Goal: Navigation & Orientation: Find specific page/section

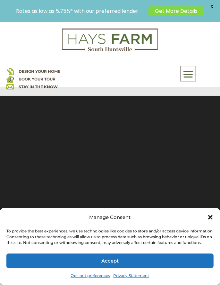
click at [213, 215] on icon "Close dialog" at bounding box center [210, 217] width 4 height 4
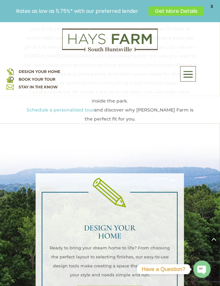
scroll to position [388, 0]
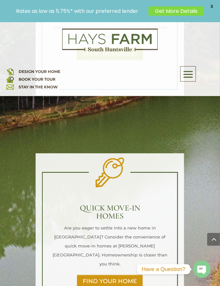
scroll to position [627, 0]
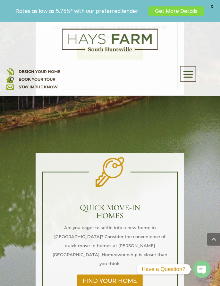
click at [125, 274] on link "FIND YOUR HOME" at bounding box center [110, 280] width 66 height 13
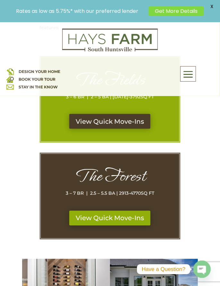
scroll to position [240, 0]
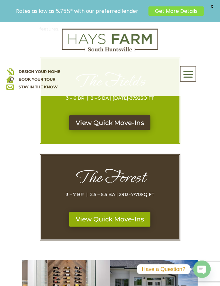
click at [139, 115] on link "View Quick Move-Ins" at bounding box center [109, 122] width 81 height 15
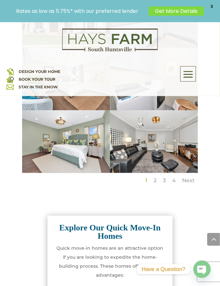
scroll to position [704, 0]
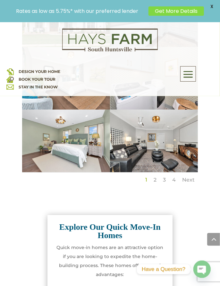
click at [193, 177] on link "Next" at bounding box center [188, 180] width 13 height 6
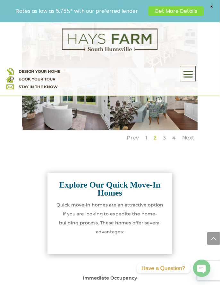
scroll to position [748, 0]
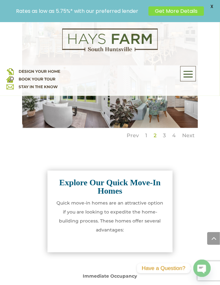
click at [192, 133] on link "Next" at bounding box center [188, 136] width 13 height 6
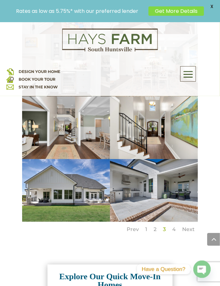
scroll to position [654, 0]
click at [189, 226] on link "Next" at bounding box center [188, 229] width 13 height 6
